Goal: Information Seeking & Learning: Learn about a topic

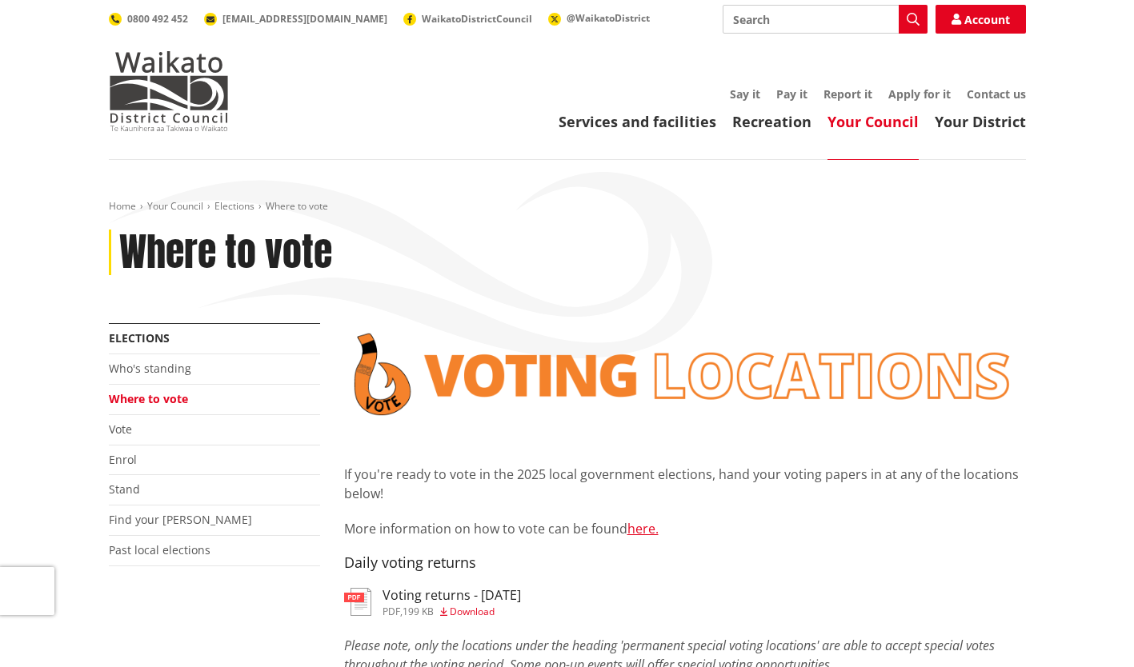
click at [170, 376] on link "Who's standing" at bounding box center [150, 368] width 82 height 15
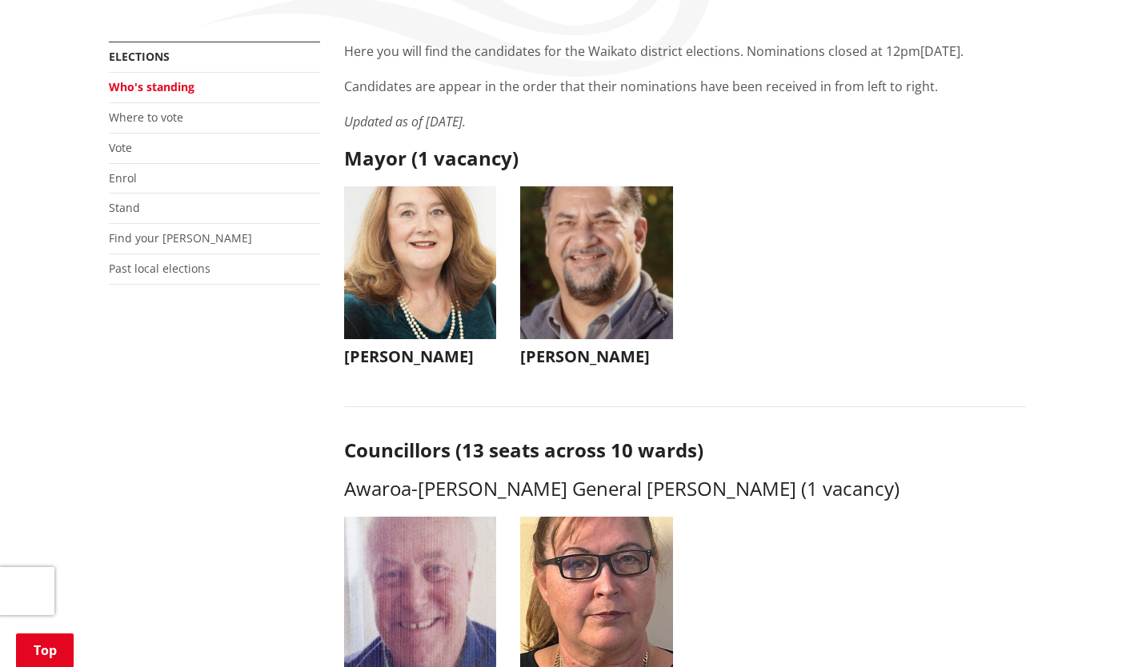
scroll to position [240, 0]
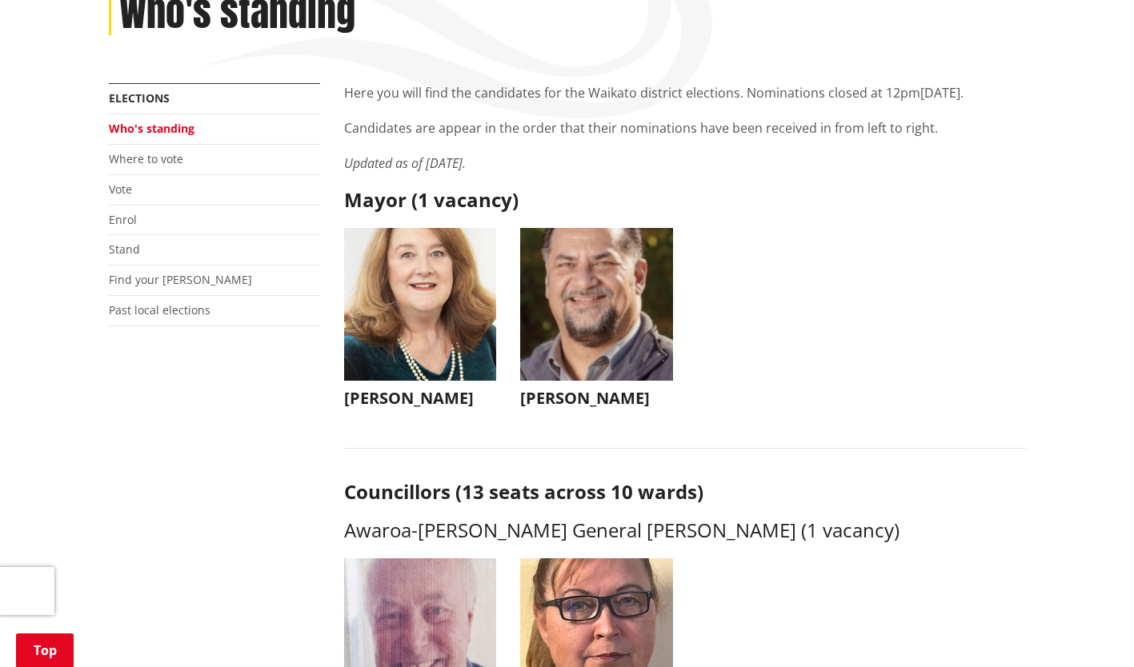
click at [382, 398] on h3 "[PERSON_NAME]" at bounding box center [420, 398] width 153 height 19
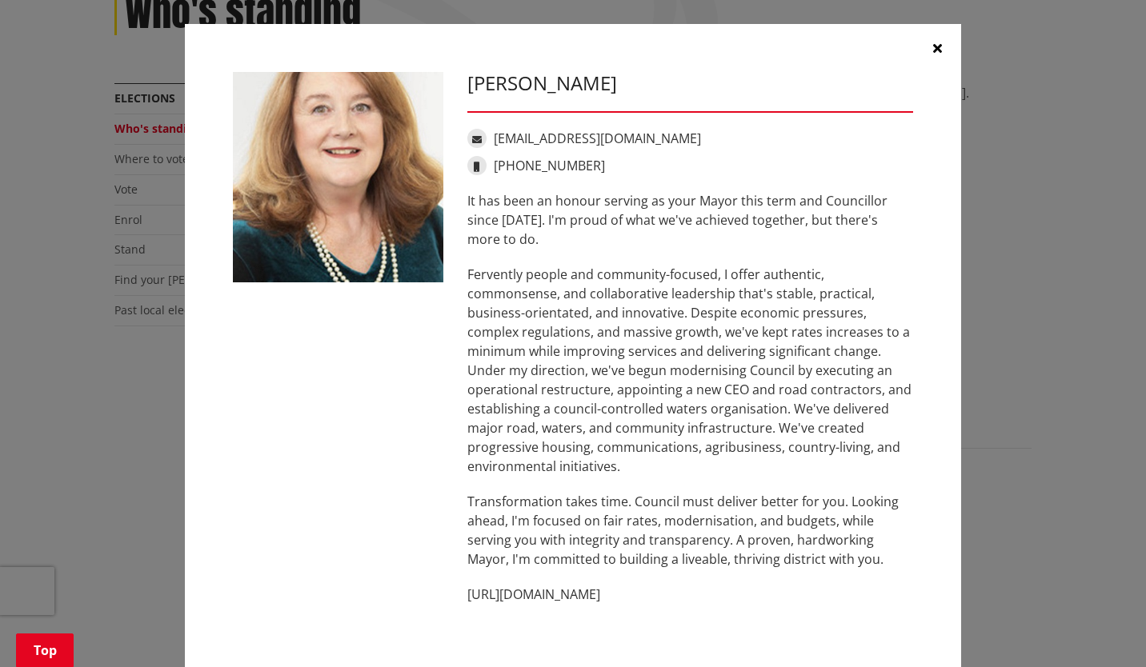
click at [938, 45] on button "button" at bounding box center [937, 48] width 48 height 48
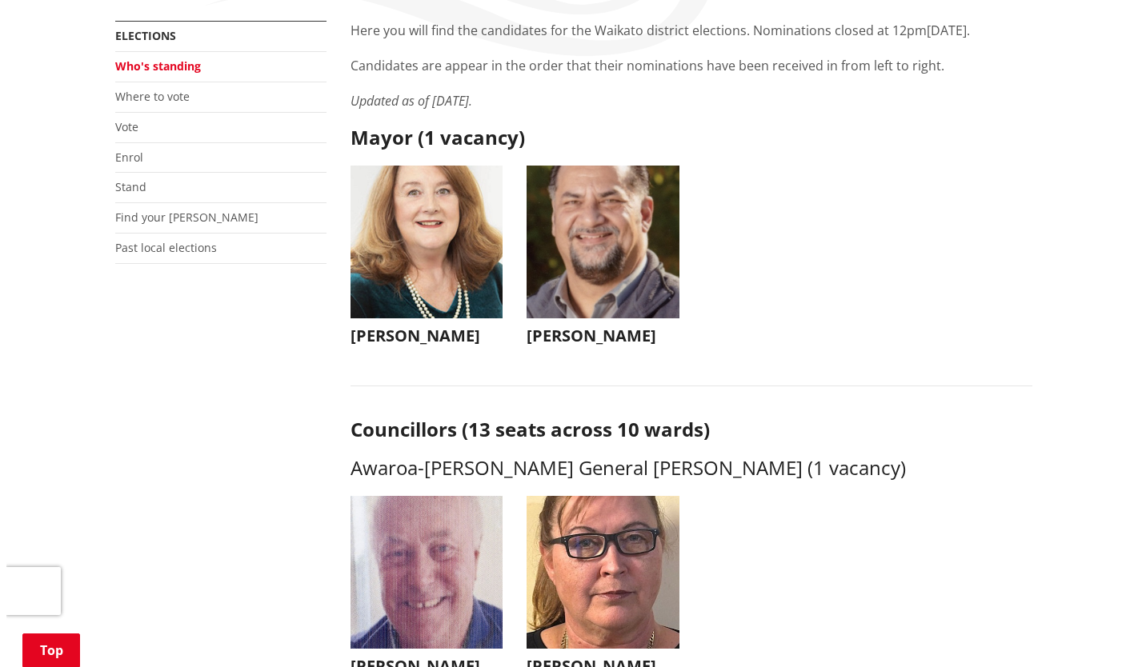
scroll to position [160, 0]
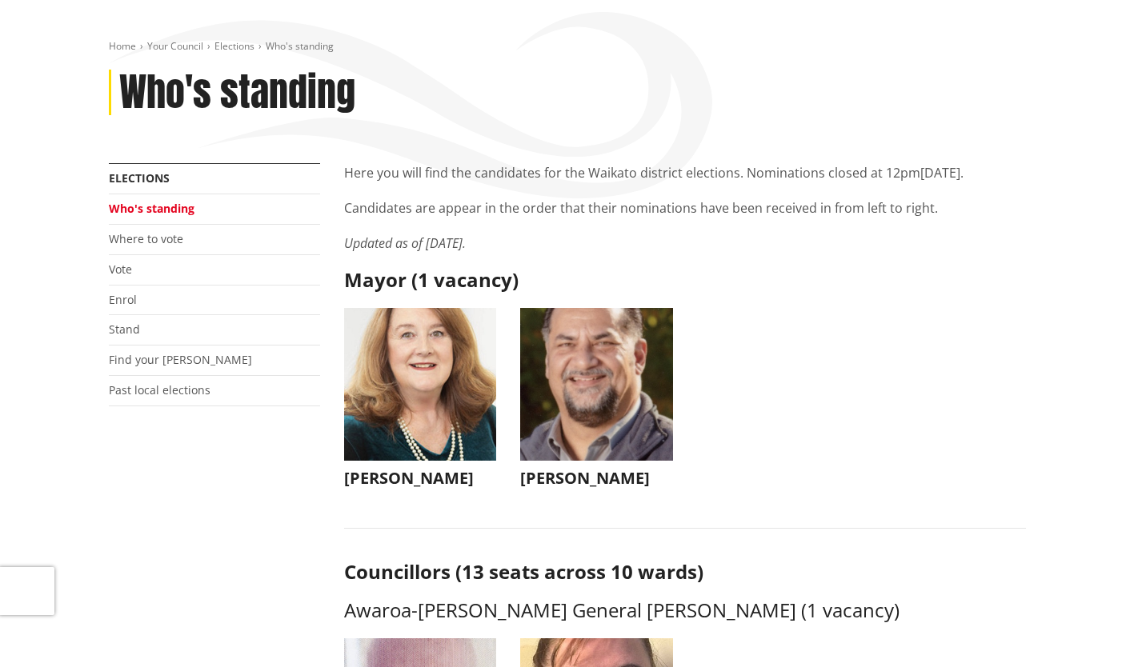
click at [578, 478] on h3 "[PERSON_NAME]" at bounding box center [596, 478] width 153 height 19
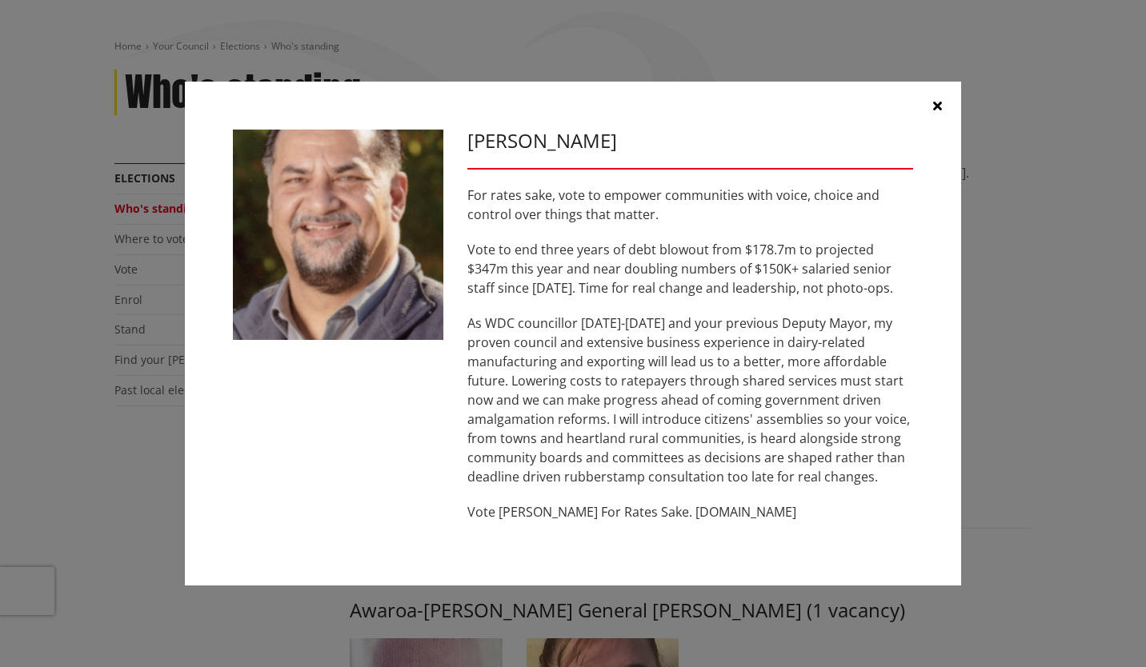
click at [382, 55] on div "[PERSON_NAME] For rates sake, vote to empower communities with voice, choice an…" at bounding box center [573, 333] width 1146 height 667
